Goal: Complete application form

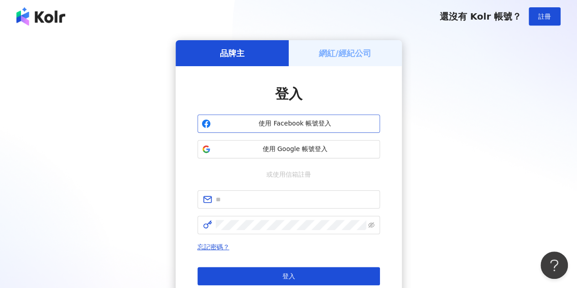
click at [313, 126] on span "使用 Facebook 帳號登入" at bounding box center [295, 123] width 162 height 9
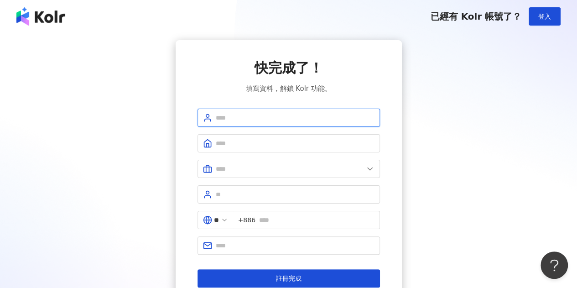
click at [335, 117] on input "text" at bounding box center [295, 118] width 159 height 10
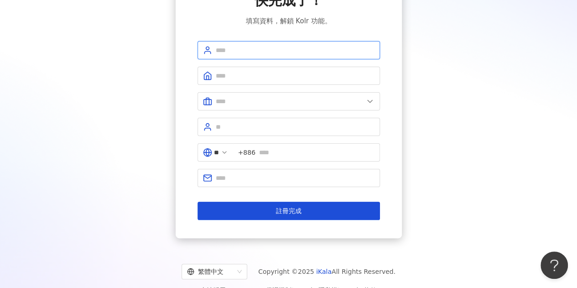
scroll to position [84, 0]
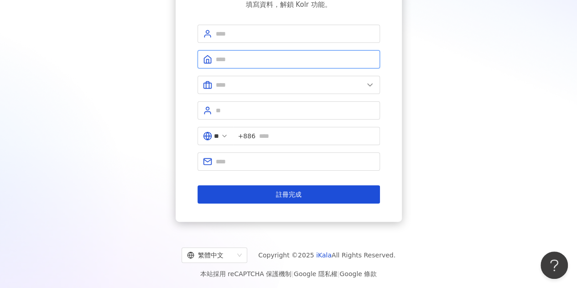
click at [349, 62] on input "text" at bounding box center [295, 59] width 159 height 10
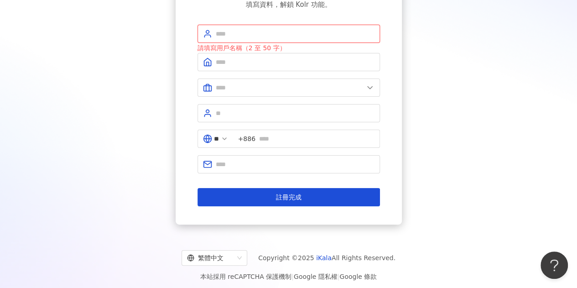
click at [341, 37] on input "text" at bounding box center [295, 34] width 159 height 10
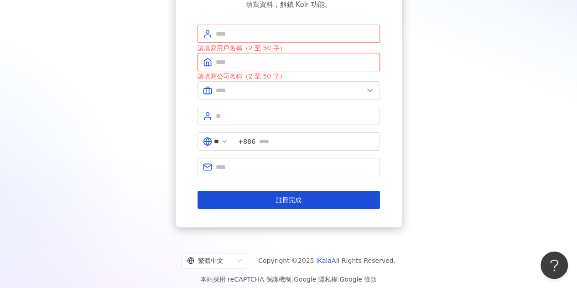
click at [343, 65] on input "text" at bounding box center [295, 62] width 159 height 10
click at [333, 94] on input "text" at bounding box center [290, 90] width 148 height 10
click at [472, 112] on div "快完成了！ 填寫資料，解鎖 Kolr 功能。 請填寫用戶名稱（2 至 50 字） 請填寫公司名稱（2 至 50 字） 美容業 醫療生技及保健業 食品飲料業 批…" at bounding box center [288, 91] width 555 height 271
click at [369, 144] on input "text" at bounding box center [316, 141] width 115 height 10
click at [344, 118] on input "text" at bounding box center [295, 116] width 159 height 10
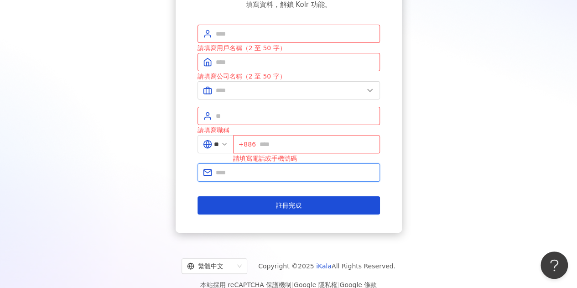
click at [328, 163] on span at bounding box center [289, 172] width 182 height 18
